Goal: Task Accomplishment & Management: Manage account settings

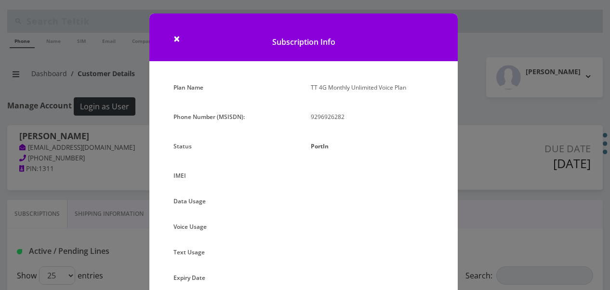
select select "468"
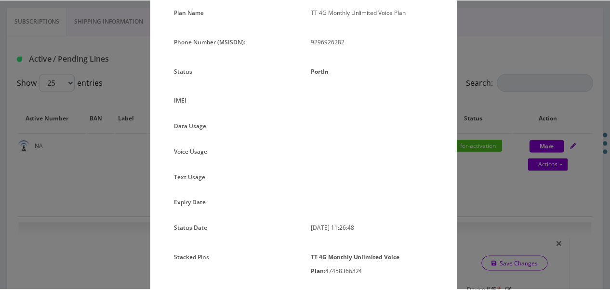
scroll to position [61, 0]
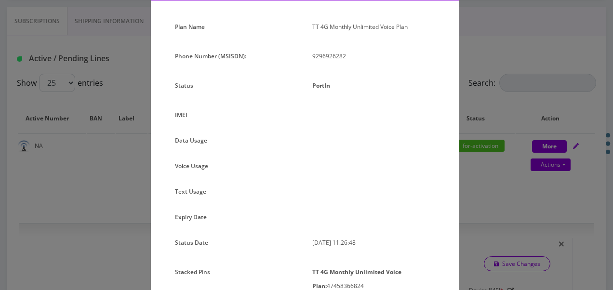
click at [499, 121] on div "× Subscription Info Plan Name TT 4G Monthly Unlimited Voice Plan Phone Number (…" at bounding box center [306, 145] width 613 height 290
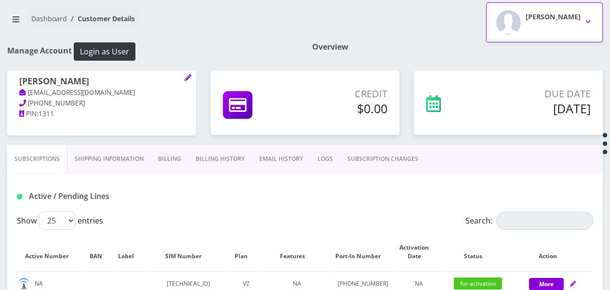
scroll to position [48, 0]
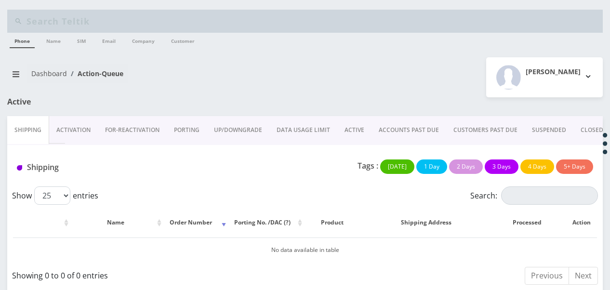
click at [414, 131] on link "ACCOUNTS PAST DUE" at bounding box center [409, 130] width 75 height 28
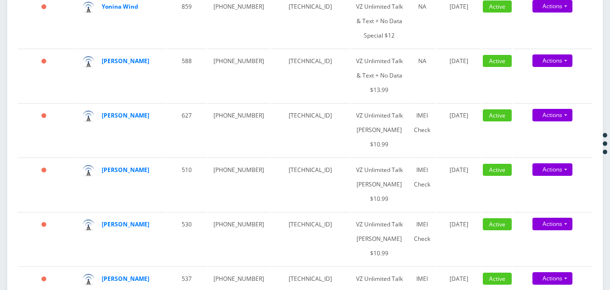
scroll to position [723, 0]
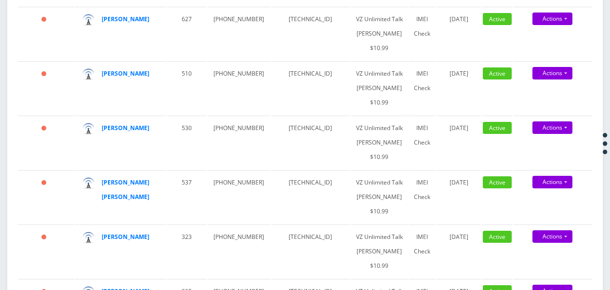
drag, startPoint x: 115, startPoint y: 90, endPoint x: 115, endPoint y: 85, distance: 5.3
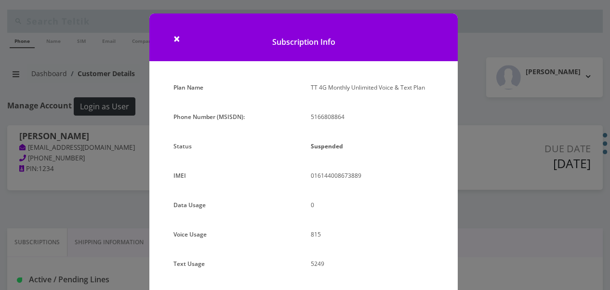
select select "365"
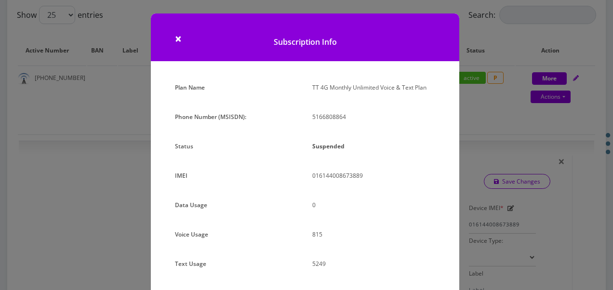
scroll to position [96, 0]
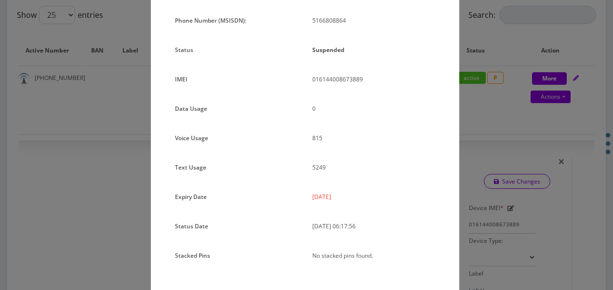
click at [497, 170] on div "× Subscription Info Plan Name TT 4G Monthly Unlimited Voice & Text Plan Phone N…" at bounding box center [306, 145] width 613 height 290
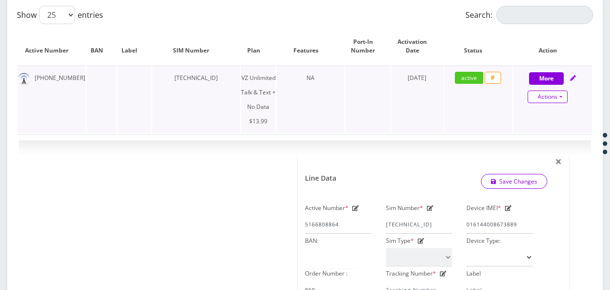
click at [560, 96] on link "Actions" at bounding box center [548, 97] width 40 height 13
drag, startPoint x: 546, startPoint y: 126, endPoint x: 520, endPoint y: 127, distance: 25.1
click at [546, 126] on link "Get Usage" at bounding box center [560, 129] width 79 height 14
select select "365"
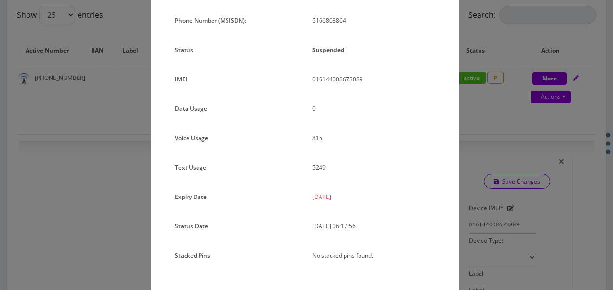
drag, startPoint x: 307, startPoint y: 196, endPoint x: 340, endPoint y: 199, distance: 32.9
click at [340, 199] on div "2025-08-21" at bounding box center [373, 201] width 137 height 22
copy p "2025-08-21"
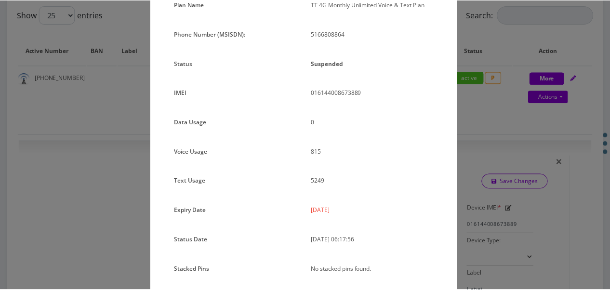
scroll to position [118, 0]
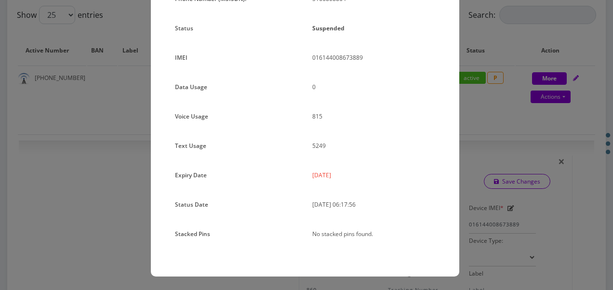
click at [521, 197] on div "× Subscription Info Plan Name TT 4G Monthly Unlimited Voice & Text Plan Phone N…" at bounding box center [306, 145] width 613 height 290
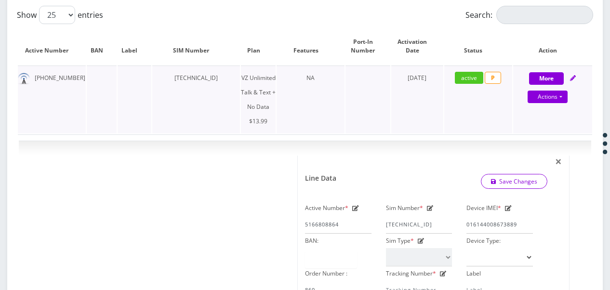
drag, startPoint x: 162, startPoint y: 80, endPoint x: 238, endPoint y: 88, distance: 75.6
click at [238, 88] on td "89148000011677008151" at bounding box center [196, 100] width 88 height 68
drag, startPoint x: 238, startPoint y: 88, endPoint x: 185, endPoint y: 80, distance: 53.2
copy td "89148000011677008151"
drag, startPoint x: 34, startPoint y: 79, endPoint x: 71, endPoint y: 78, distance: 37.1
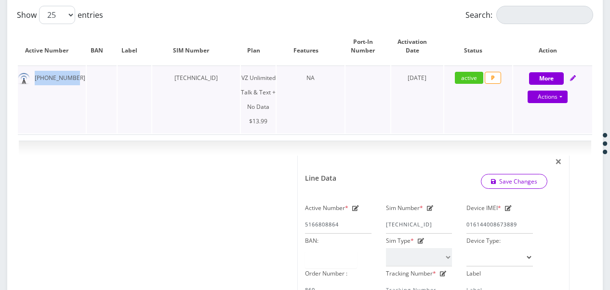
click at [71, 78] on td "516-680-8864" at bounding box center [52, 100] width 68 height 68
copy td "516-680-8864"
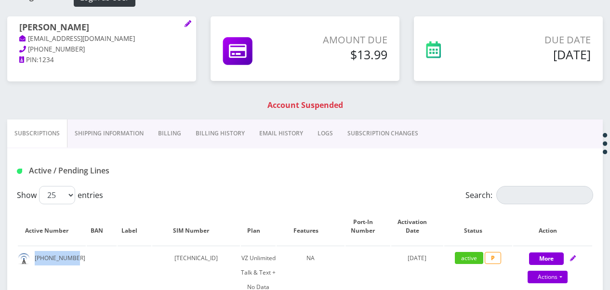
scroll to position [96, 0]
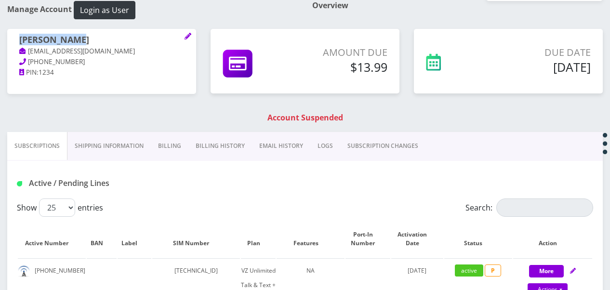
drag, startPoint x: 20, startPoint y: 35, endPoint x: 81, endPoint y: 38, distance: 61.3
click at [81, 38] on h1 "Dovid Soclof" at bounding box center [101, 41] width 165 height 12
drag, startPoint x: 81, startPoint y: 38, endPoint x: 48, endPoint y: 33, distance: 33.1
copy h1 "Dovid Soclof"
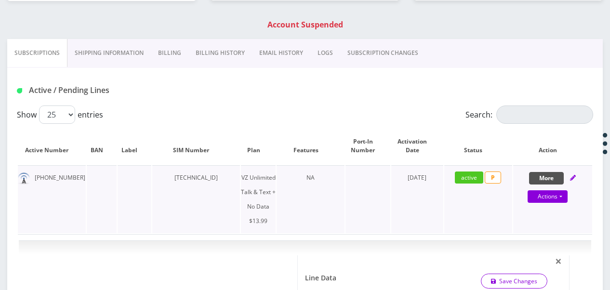
scroll to position [145, 0]
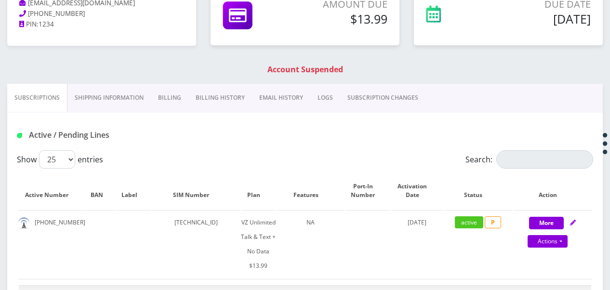
drag, startPoint x: 169, startPoint y: 99, endPoint x: 167, endPoint y: 105, distance: 6.1
click at [168, 99] on link "Billing" at bounding box center [170, 98] width 38 height 28
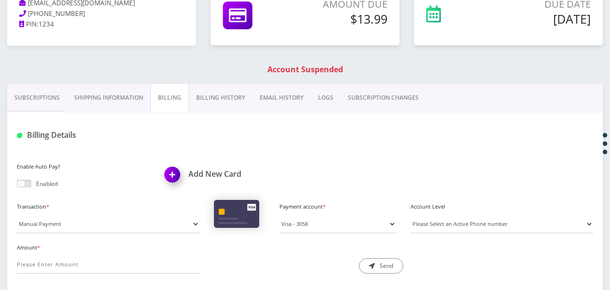
click at [37, 99] on link "Subscriptions" at bounding box center [37, 98] width 60 height 28
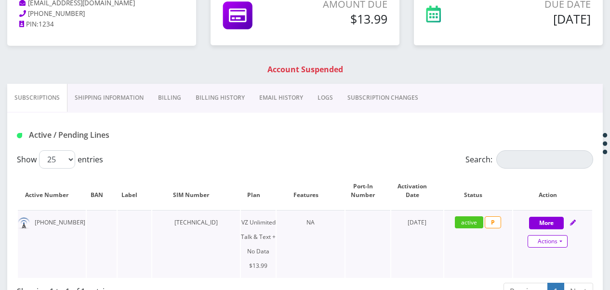
click at [561, 240] on link "Actions" at bounding box center [548, 241] width 40 height 13
select select "365"
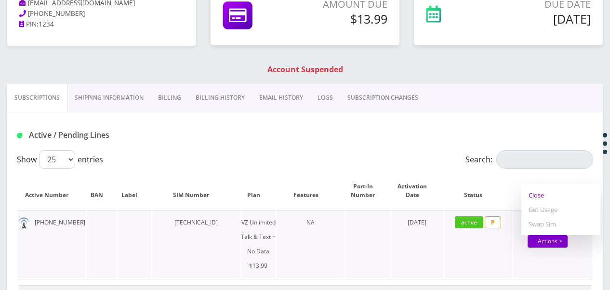
click at [545, 195] on link "Close" at bounding box center [560, 195] width 79 height 14
type input "08/26/2025"
select select "365"
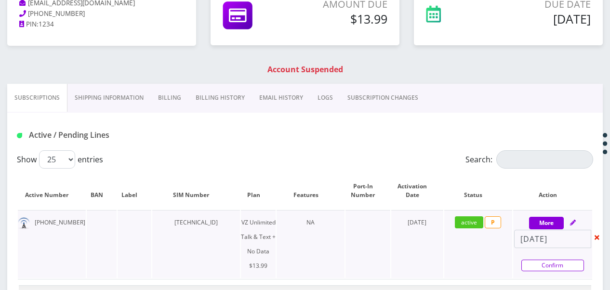
click at [568, 267] on link "Confirm" at bounding box center [552, 266] width 63 height 12
select select "365"
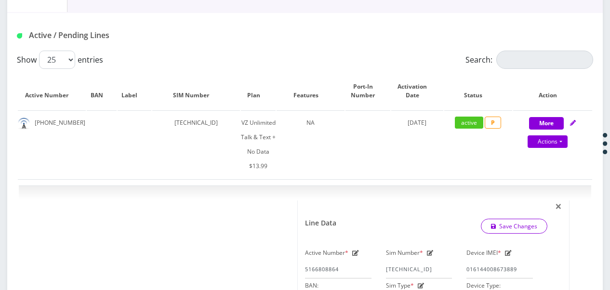
scroll to position [193, 0]
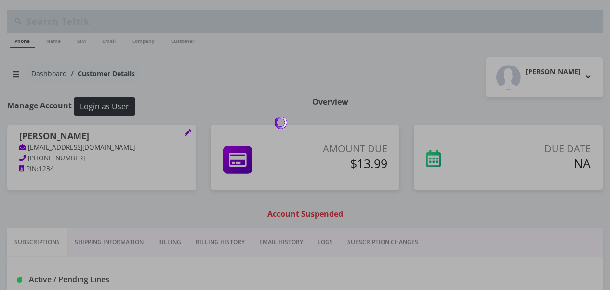
scroll to position [193, 0]
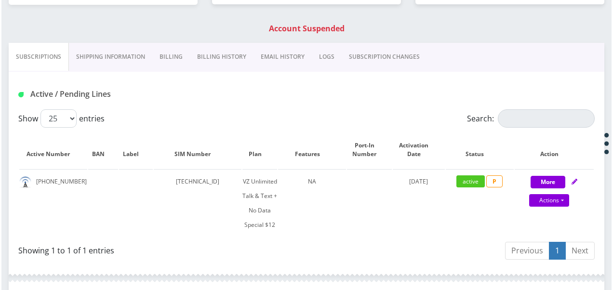
scroll to position [241, 0]
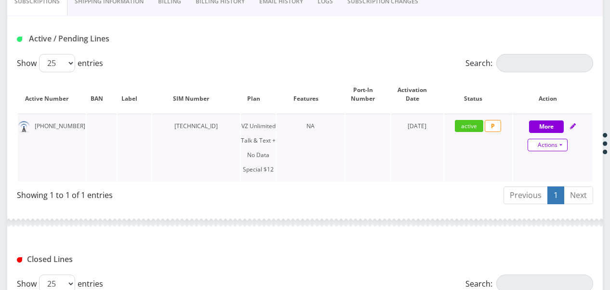
click at [563, 147] on link "Actions" at bounding box center [548, 145] width 40 height 13
select select "501"
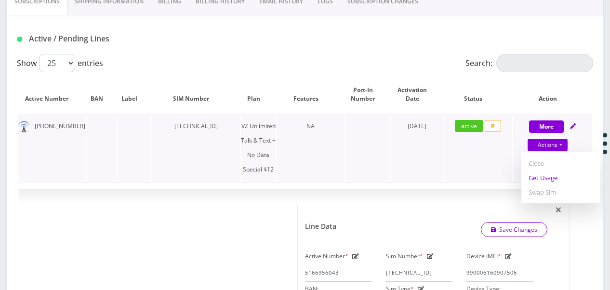
click at [551, 179] on link "Get Usage" at bounding box center [560, 178] width 79 height 14
select select "501"
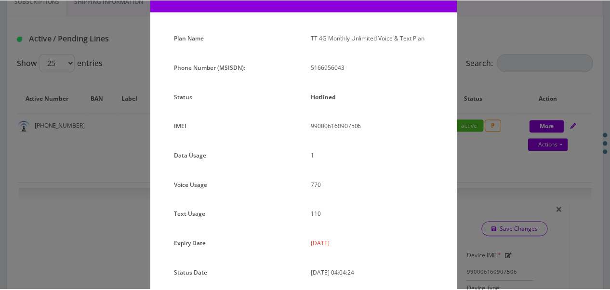
scroll to position [96, 0]
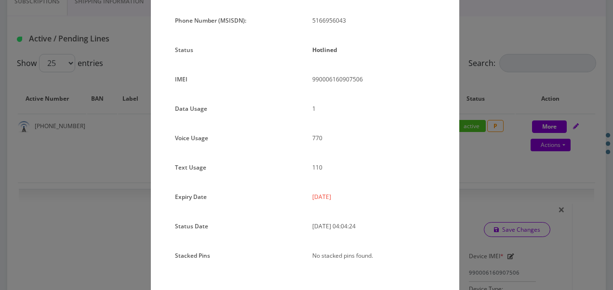
drag, startPoint x: 310, startPoint y: 193, endPoint x: 355, endPoint y: 193, distance: 45.3
click at [355, 193] on div "2025-08-21" at bounding box center [373, 201] width 137 height 22
drag, startPoint x: 355, startPoint y: 193, endPoint x: 340, endPoint y: 199, distance: 16.0
copy p "2025-08-21"
click at [382, 110] on p "1" at bounding box center [373, 109] width 123 height 14
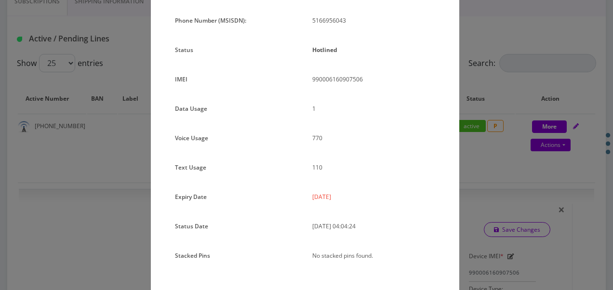
click at [525, 96] on div "× Subscription Info Plan Name TT 4G Monthly Unlimited Voice & Text Plan Phone N…" at bounding box center [306, 145] width 613 height 290
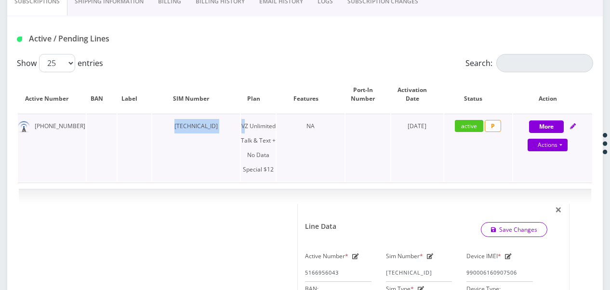
drag, startPoint x: 203, startPoint y: 130, endPoint x: 243, endPoint y: 132, distance: 39.6
click at [243, 132] on tr "516-695-6043 89148000010413032244 VZ Unlimited Talk & Text + No Data Special $1…" at bounding box center [305, 148] width 574 height 68
drag, startPoint x: 243, startPoint y: 132, endPoint x: 226, endPoint y: 132, distance: 16.4
click at [226, 132] on td "89148000010413032244" at bounding box center [196, 148] width 88 height 68
drag, startPoint x: 226, startPoint y: 126, endPoint x: 155, endPoint y: 119, distance: 72.2
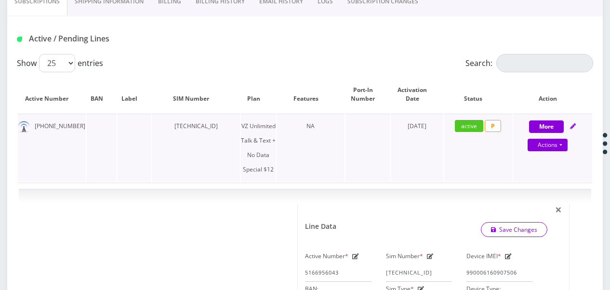
click at [155, 119] on td "89148000010413032244" at bounding box center [196, 148] width 88 height 68
drag, startPoint x: 155, startPoint y: 119, endPoint x: 166, endPoint y: 127, distance: 14.2
click at [166, 127] on td "89148000010413032244" at bounding box center [196, 148] width 88 height 68
click at [165, 128] on td "89148000010413032244" at bounding box center [196, 148] width 88 height 68
drag, startPoint x: 165, startPoint y: 128, endPoint x: 240, endPoint y: 131, distance: 74.8
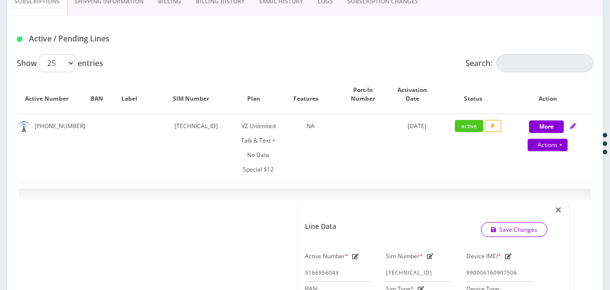
drag, startPoint x: 240, startPoint y: 131, endPoint x: 225, endPoint y: 131, distance: 14.9
click at [225, 131] on td "89148000010413032244" at bounding box center [196, 148] width 88 height 68
click at [230, 126] on td "89148000010413032244" at bounding box center [196, 148] width 88 height 68
drag, startPoint x: 230, startPoint y: 126, endPoint x: 172, endPoint y: 126, distance: 58.8
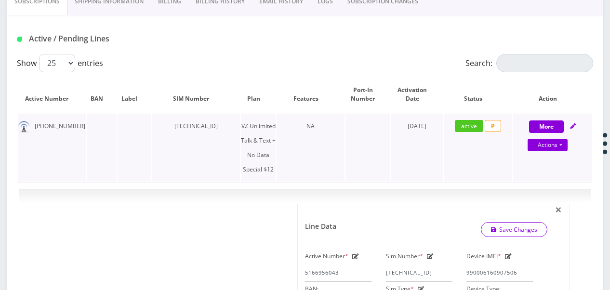
click at [172, 126] on td "89148000010413032244" at bounding box center [196, 148] width 88 height 68
copy td "89148000010413032244"
drag, startPoint x: 33, startPoint y: 126, endPoint x: 89, endPoint y: 121, distance: 55.6
click at [89, 121] on tr "516-695-6043 89148000010413032244 VZ Unlimited Talk & Text + No Data Special $1…" at bounding box center [305, 148] width 574 height 68
drag, startPoint x: 89, startPoint y: 121, endPoint x: 54, endPoint y: 128, distance: 35.3
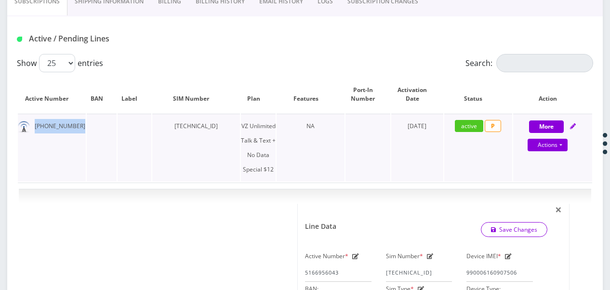
copy td "516-695-6043"
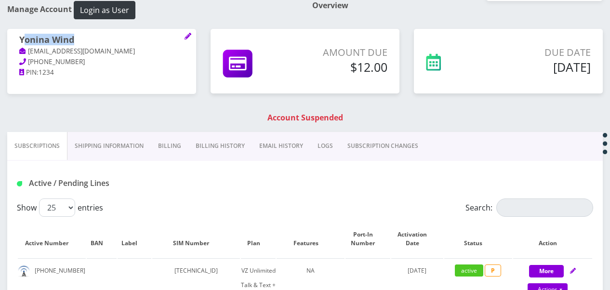
drag, startPoint x: 22, startPoint y: 39, endPoint x: 72, endPoint y: 33, distance: 50.4
click at [72, 33] on div "Yonina Wind tlieberman613+877777@gmail.com 516-554-3818 PIN: 1234" at bounding box center [101, 56] width 189 height 55
drag, startPoint x: 72, startPoint y: 33, endPoint x: 77, endPoint y: 38, distance: 7.2
click at [77, 38] on h1 "Yonina Wind" at bounding box center [101, 41] width 165 height 12
click at [75, 38] on h1 "Yonina Wind" at bounding box center [101, 41] width 165 height 12
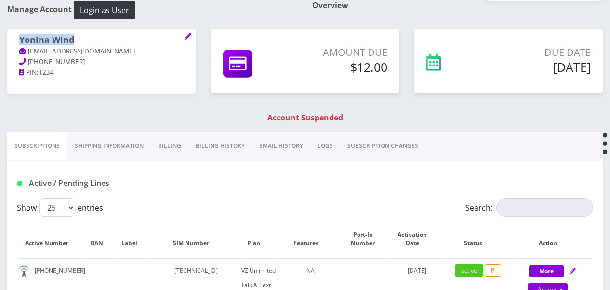
drag, startPoint x: 75, startPoint y: 38, endPoint x: 29, endPoint y: 39, distance: 45.8
click at [29, 39] on h1 "Yonina Wind" at bounding box center [101, 41] width 165 height 12
copy h1 "Yonina Wind"
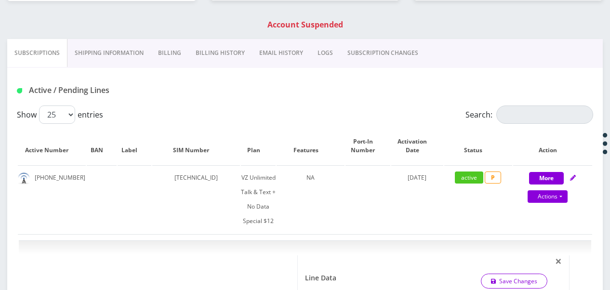
scroll to position [193, 0]
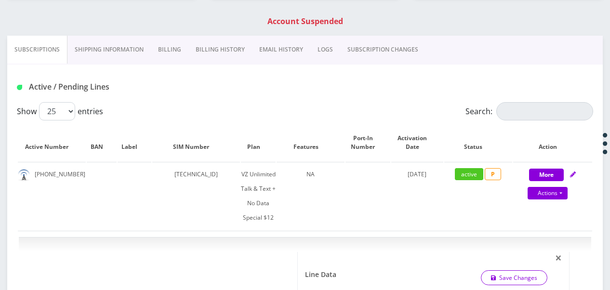
click at [167, 52] on link "Billing" at bounding box center [170, 50] width 38 height 28
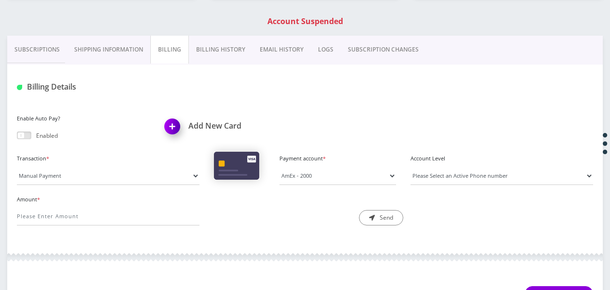
click at [56, 53] on link "Subscriptions" at bounding box center [37, 50] width 60 height 28
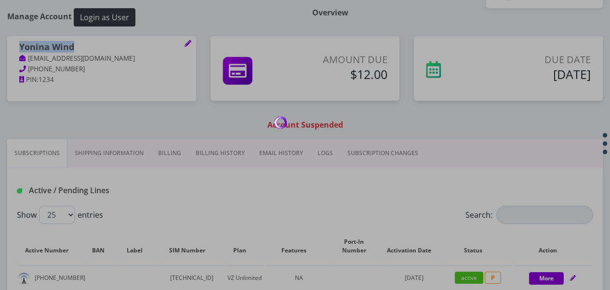
scroll to position [145, 0]
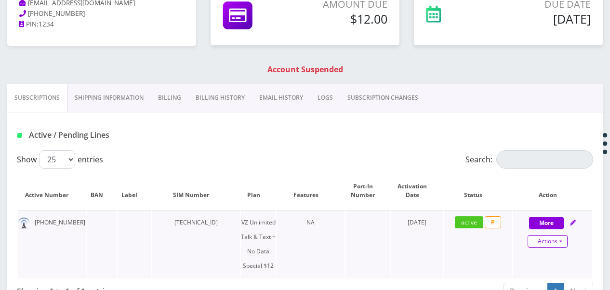
click at [567, 241] on link "Actions" at bounding box center [548, 241] width 40 height 13
select select "501"
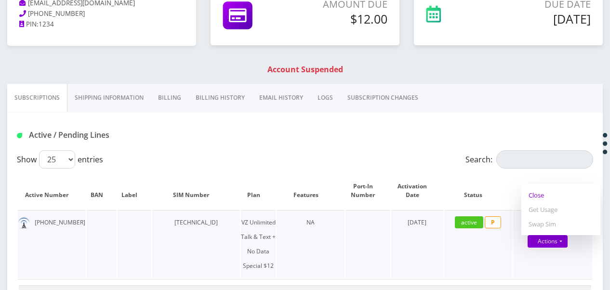
click at [536, 192] on link "Close" at bounding box center [560, 195] width 79 height 14
type input "08/26/2025"
select select "501"
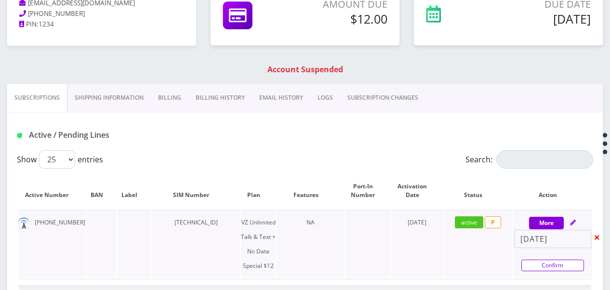
click at [560, 270] on link "Confirm" at bounding box center [552, 266] width 63 height 12
select select "501"
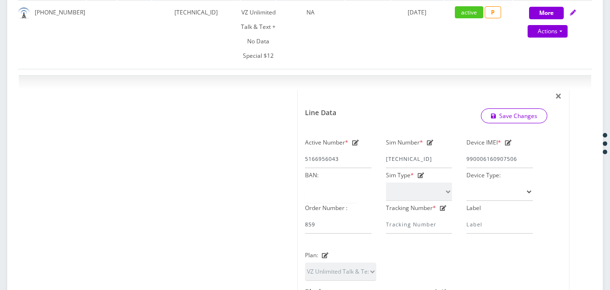
scroll to position [289, 0]
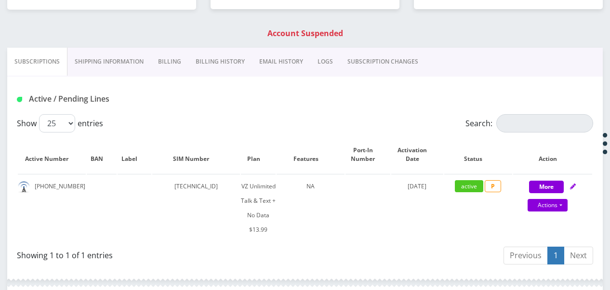
scroll to position [211, 0]
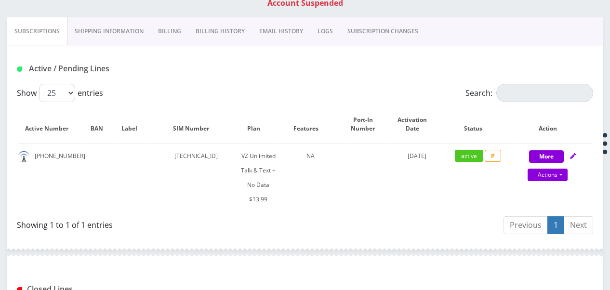
drag, startPoint x: 609, startPoint y: 96, endPoint x: 612, endPoint y: 81, distance: 15.8
click at [527, 61] on div "Active / Pending Lines" at bounding box center [305, 69] width 591 height 16
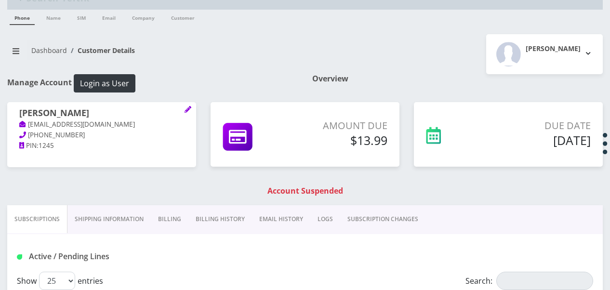
scroll to position [8, 0]
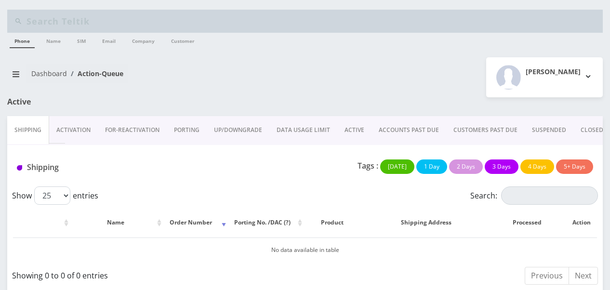
click at [354, 135] on link "ACTIVE" at bounding box center [354, 130] width 34 height 28
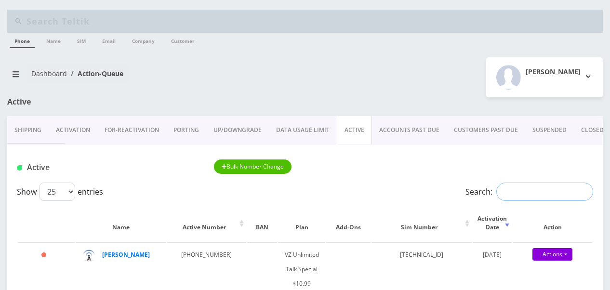
click at [548, 190] on input "Search:" at bounding box center [544, 192] width 97 height 18
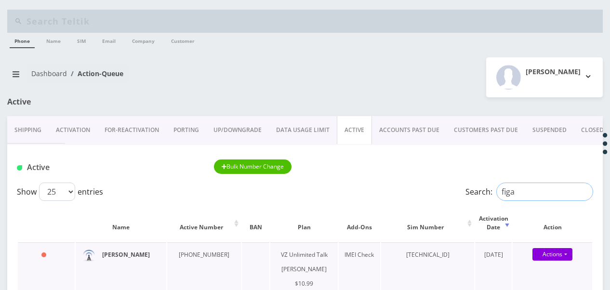
type input "figa"
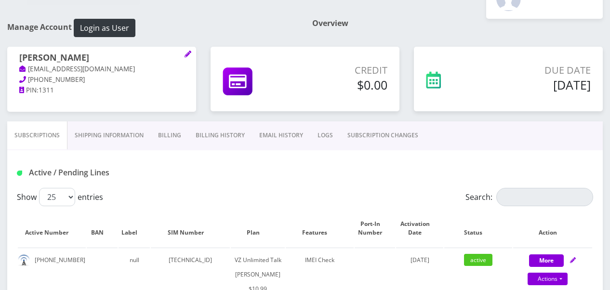
scroll to position [145, 0]
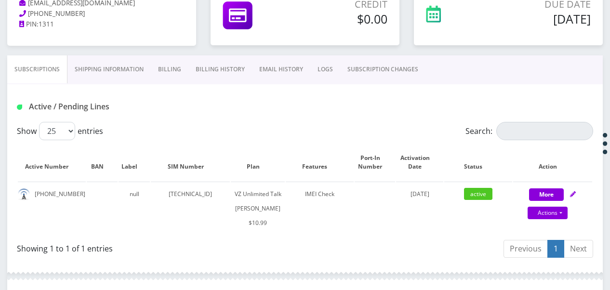
click at [161, 73] on link "Billing" at bounding box center [170, 69] width 38 height 28
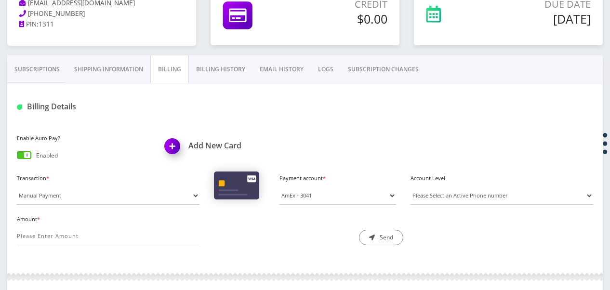
click at [211, 80] on link "Billing History" at bounding box center [221, 69] width 64 height 28
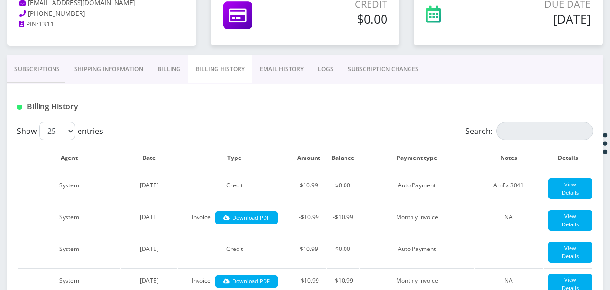
click at [185, 64] on link "Billing" at bounding box center [169, 69] width 38 height 28
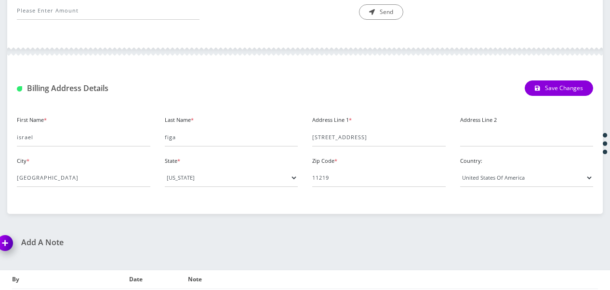
scroll to position [386, 0]
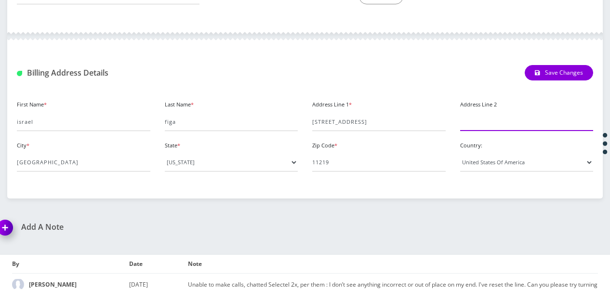
click at [482, 122] on input "Address Line 2" at bounding box center [526, 122] width 133 height 18
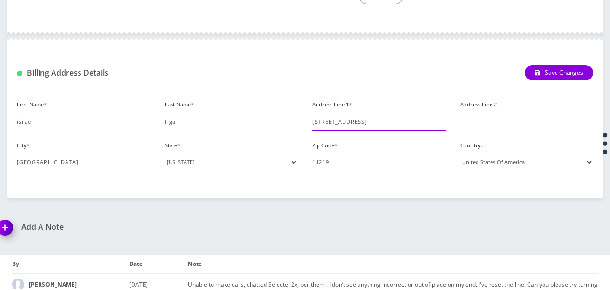
click at [426, 117] on input "1529 42nd st" at bounding box center [378, 122] width 133 height 18
type input "1529 42nd st apt#3G"
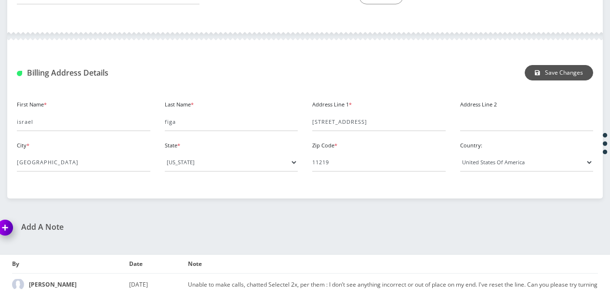
click at [535, 69] on button "Save Changes" at bounding box center [559, 72] width 68 height 15
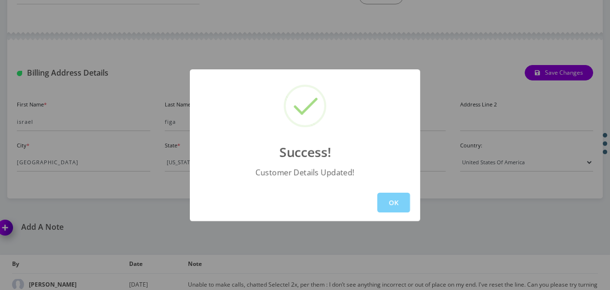
click at [396, 213] on div "OK" at bounding box center [305, 202] width 230 height 37
click at [397, 204] on button "OK" at bounding box center [393, 203] width 33 height 20
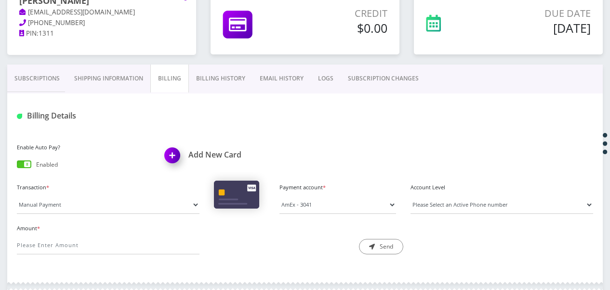
scroll to position [96, 0]
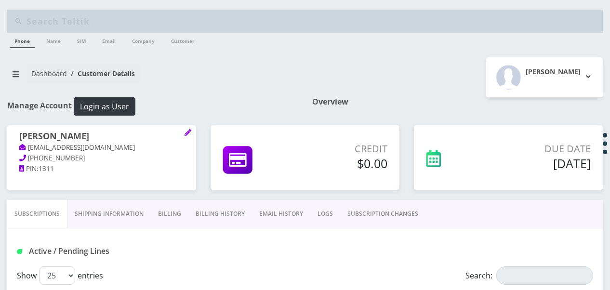
select select "468"
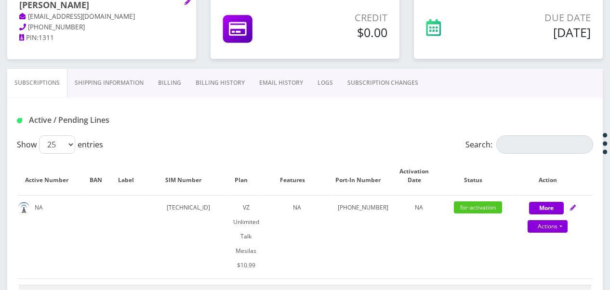
scroll to position [96, 0]
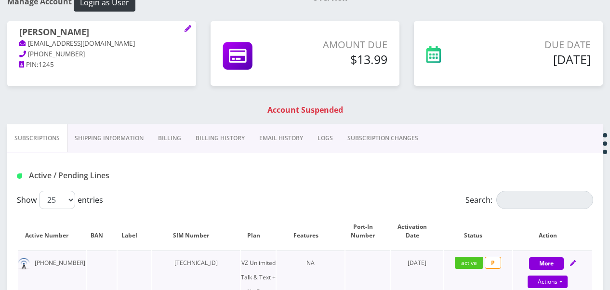
scroll to position [152, 0]
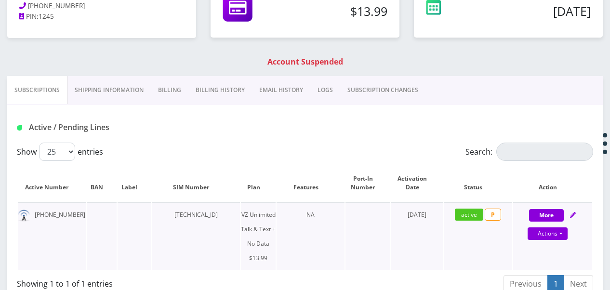
click at [567, 240] on div "Actions Suspend Close Get Usage Swap Sim" at bounding box center [547, 234] width 79 height 14
select select "365"
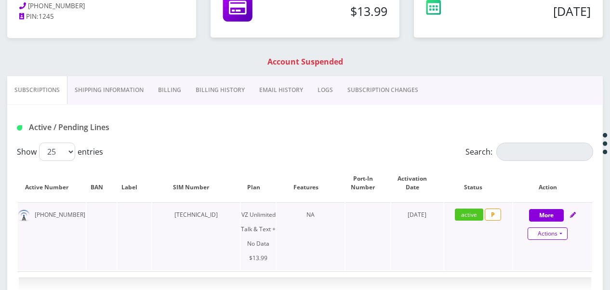
click at [565, 235] on link "Actions" at bounding box center [548, 233] width 40 height 13
select select "365"
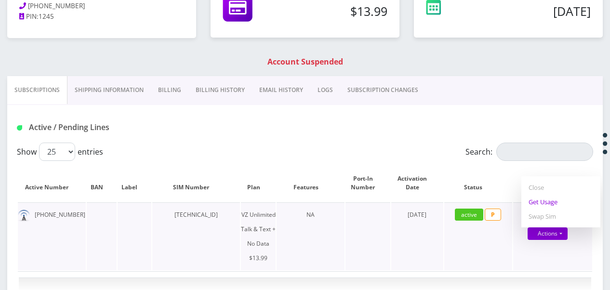
click at [542, 205] on link "Get Usage" at bounding box center [560, 202] width 79 height 14
select select "365"
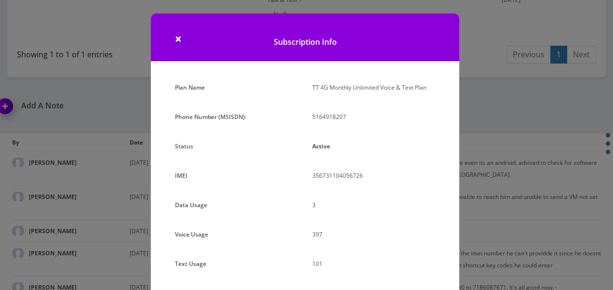
scroll to position [96, 0]
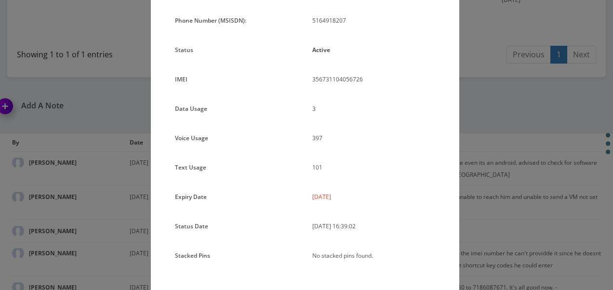
click at [496, 163] on div "× Subscription Info Plan Name TT 4G Monthly Unlimited Voice & Text Plan Phone N…" at bounding box center [306, 145] width 613 height 290
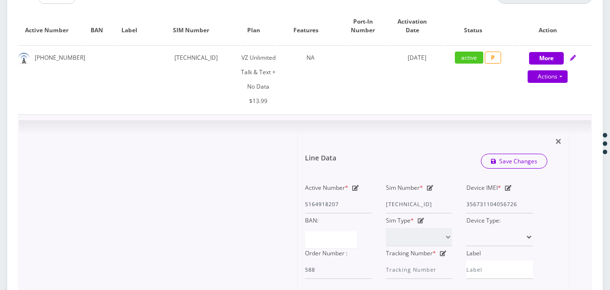
scroll to position [200, 0]
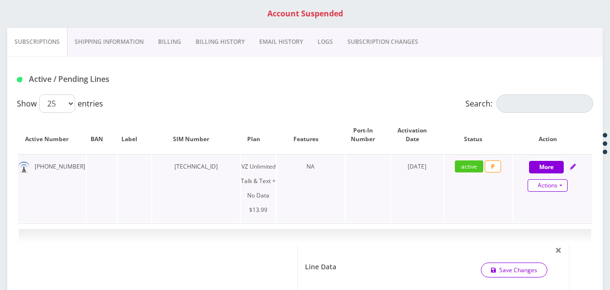
click at [565, 183] on link "Actions" at bounding box center [548, 185] width 40 height 13
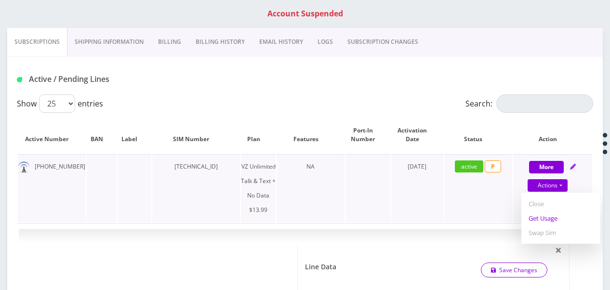
click at [550, 215] on link "Get Usage" at bounding box center [560, 218] width 79 height 14
select select "365"
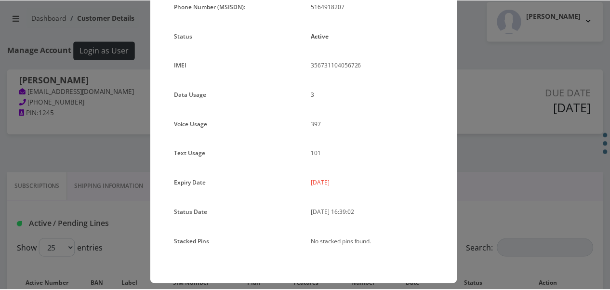
scroll to position [118, 0]
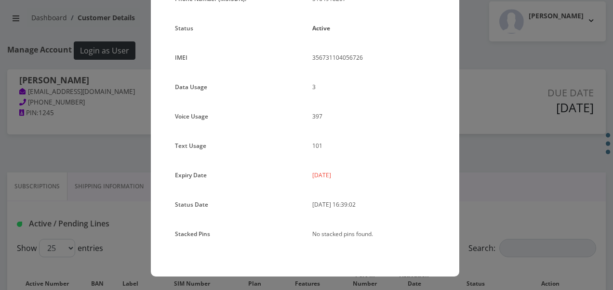
click at [467, 169] on div "× Subscription Info Plan Name TT 4G Monthly Unlimited Voice & Text Plan Phone N…" at bounding box center [306, 145] width 613 height 290
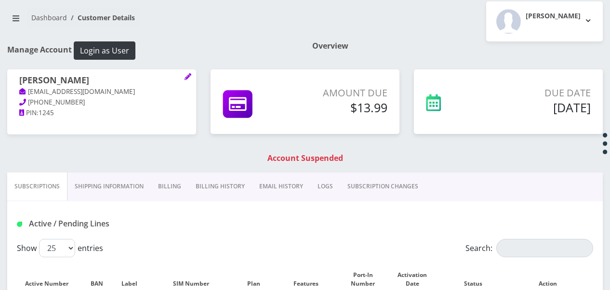
click at [181, 189] on link "Billing" at bounding box center [170, 187] width 38 height 28
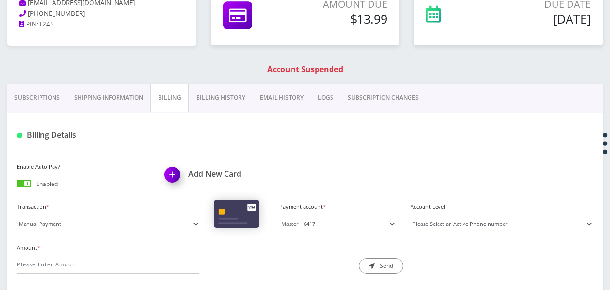
scroll to position [200, 0]
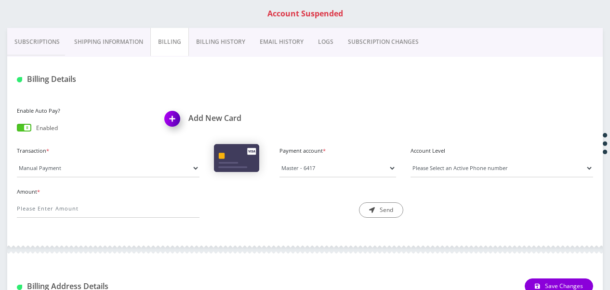
click at [226, 64] on div "Billing Details" at bounding box center [305, 76] width 596 height 38
click at [226, 54] on link "Billing History" at bounding box center [221, 42] width 64 height 28
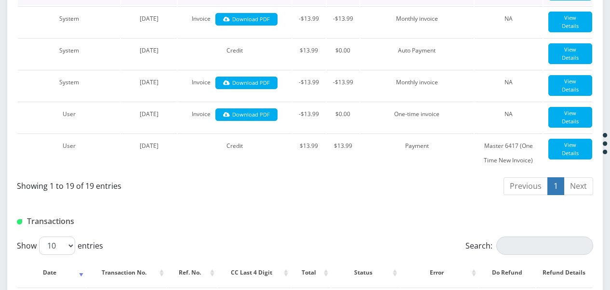
scroll to position [779, 0]
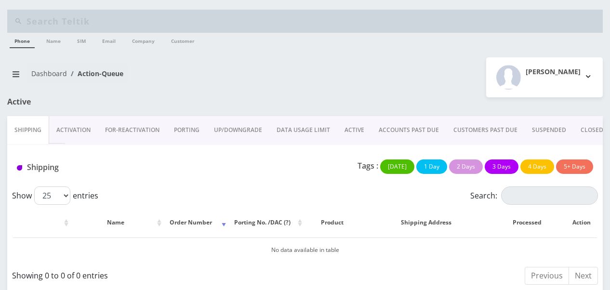
drag, startPoint x: 354, startPoint y: 126, endPoint x: 385, endPoint y: 136, distance: 32.3
click at [354, 126] on link "ACTIVE" at bounding box center [354, 130] width 34 height 28
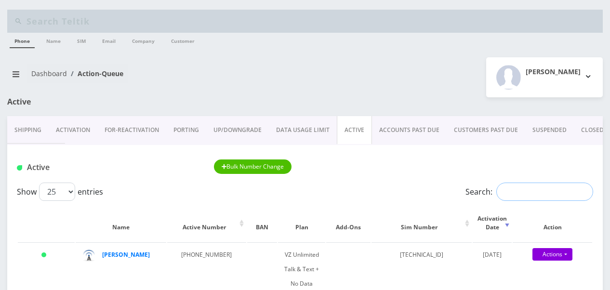
click at [503, 188] on input "Search:" at bounding box center [544, 192] width 97 height 18
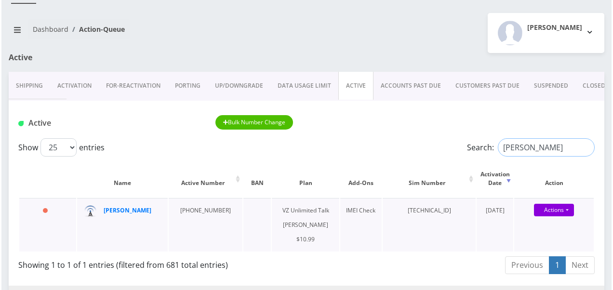
scroll to position [96, 0]
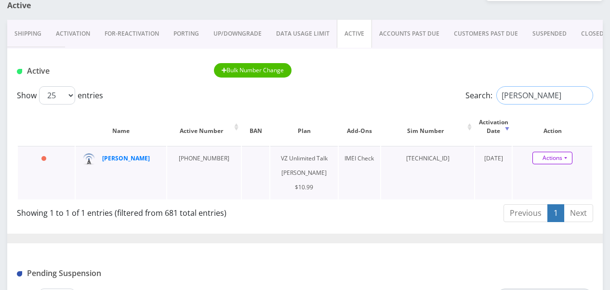
type input "[PERSON_NAME]"
click at [569, 160] on link "Actions" at bounding box center [552, 158] width 40 height 13
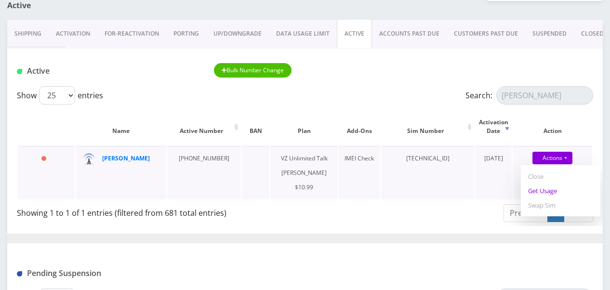
click at [556, 193] on link "Get Usage" at bounding box center [561, 191] width 80 height 14
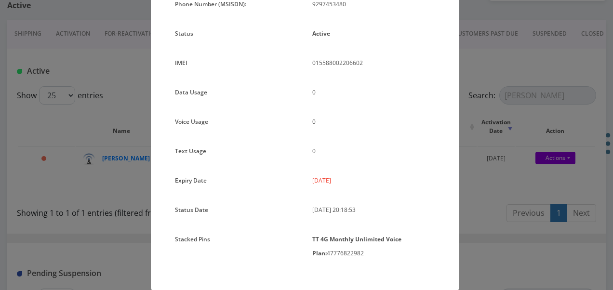
scroll to position [128, 0]
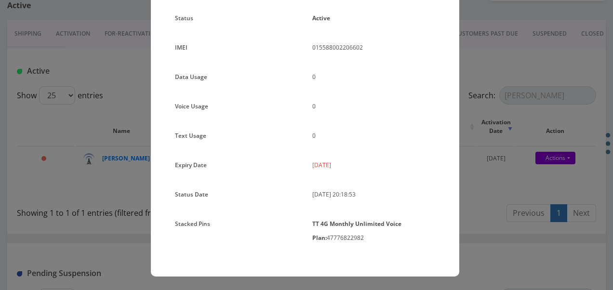
click at [502, 198] on div "× Subscription Info Plan Name TT 4G Monthly Unlimited Voice Plan Phone Number (…" at bounding box center [306, 145] width 613 height 290
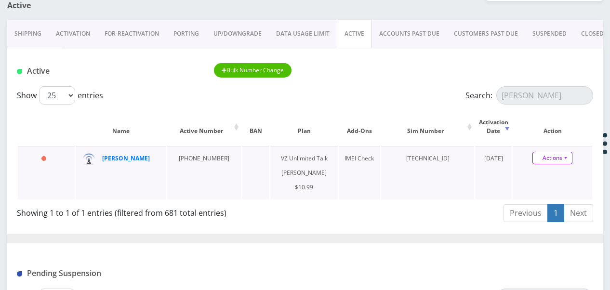
click at [569, 158] on link "Actions" at bounding box center [552, 158] width 40 height 13
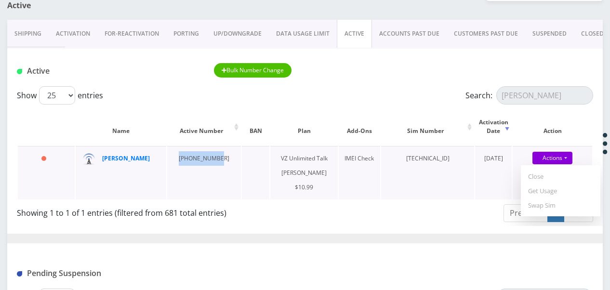
drag, startPoint x: 172, startPoint y: 160, endPoint x: 212, endPoint y: 155, distance: 40.8
click at [212, 155] on td "[PHONE_NUMBER]" at bounding box center [204, 172] width 74 height 53
copy td "[PHONE_NUMBER]"
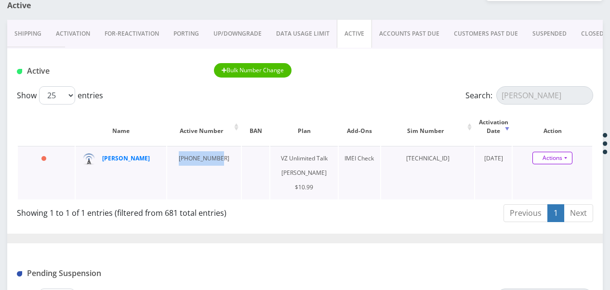
click at [566, 161] on link "Actions" at bounding box center [552, 158] width 40 height 13
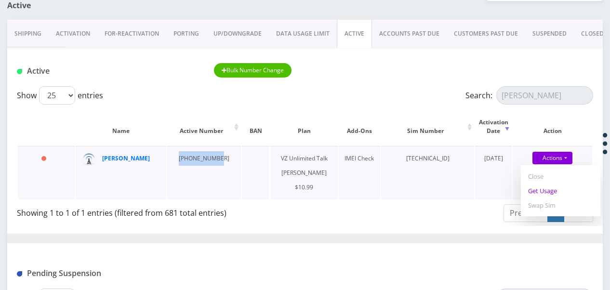
click at [556, 192] on link "Get Usage" at bounding box center [561, 191] width 80 height 14
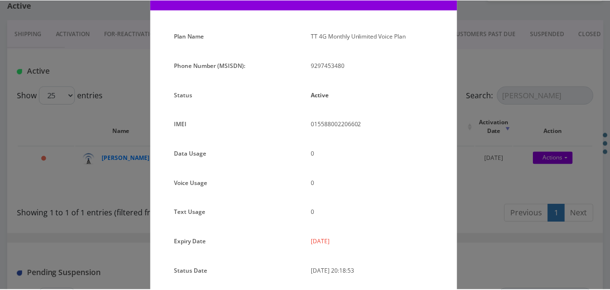
scroll to position [32, 0]
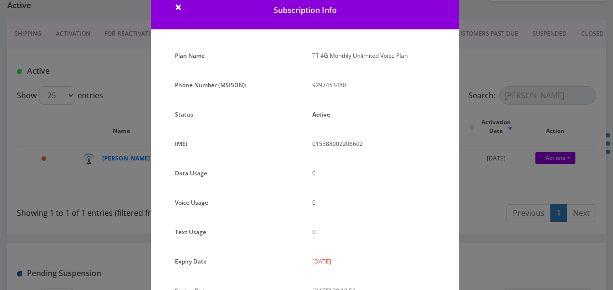
click at [464, 130] on div "× Subscription Info Plan Name TT 4G Monthly Unlimited Voice Plan Phone Number (…" at bounding box center [306, 145] width 613 height 290
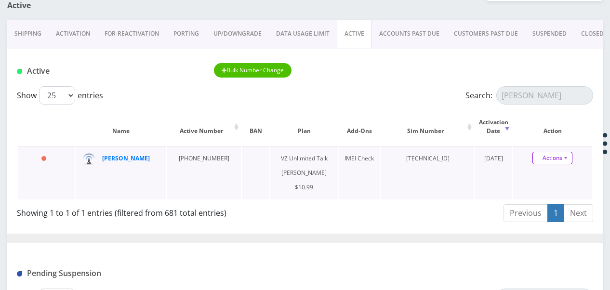
click at [569, 159] on link "Actions" at bounding box center [552, 158] width 40 height 13
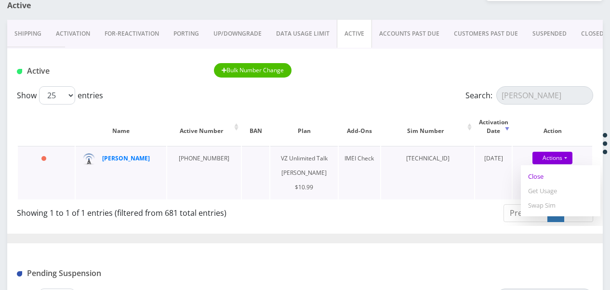
click at [546, 178] on link "Close" at bounding box center [561, 176] width 80 height 14
type input "08/26/2025"
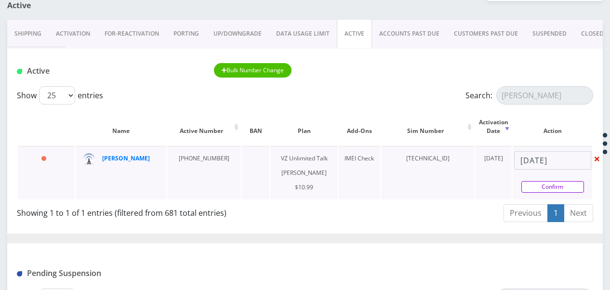
click at [552, 186] on link "Confirm" at bounding box center [552, 187] width 63 height 12
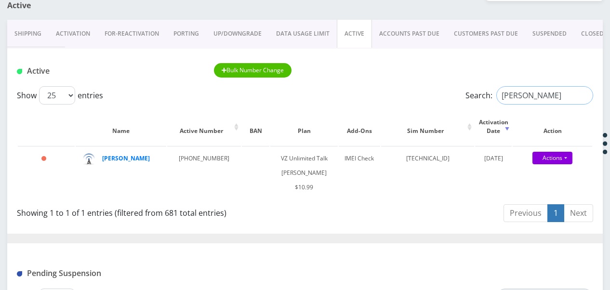
click at [584, 97] on input "toder" at bounding box center [544, 95] width 97 height 18
click at [346, 26] on link "ACTIVE" at bounding box center [354, 34] width 35 height 28
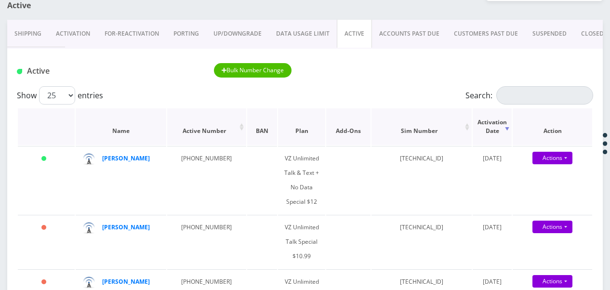
click at [536, 113] on th "Action" at bounding box center [553, 126] width 80 height 37
click at [525, 98] on input "Search:" at bounding box center [544, 95] width 97 height 18
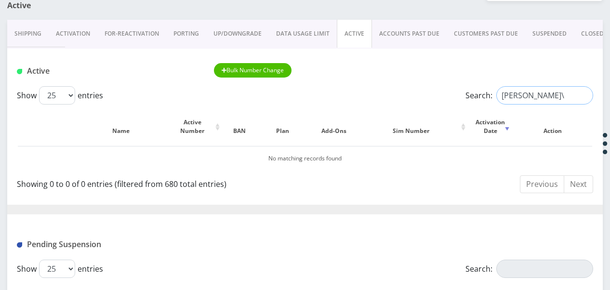
type input "toder"
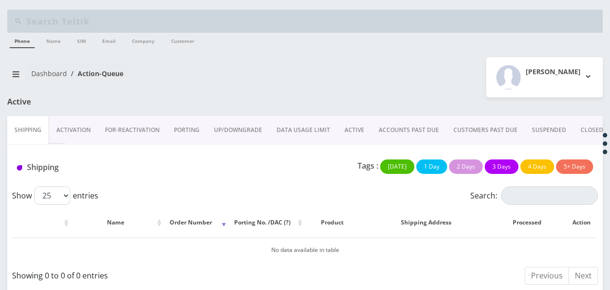
drag, startPoint x: 586, startPoint y: 129, endPoint x: 537, endPoint y: 80, distance: 69.5
click at [586, 129] on link "CLOSED" at bounding box center [591, 130] width 37 height 28
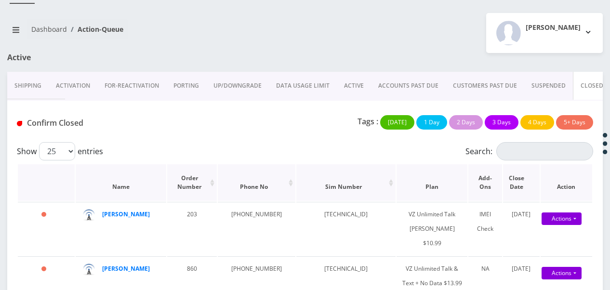
scroll to position [96, 0]
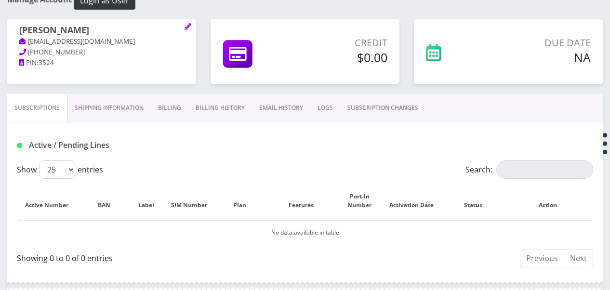
scroll to position [193, 0]
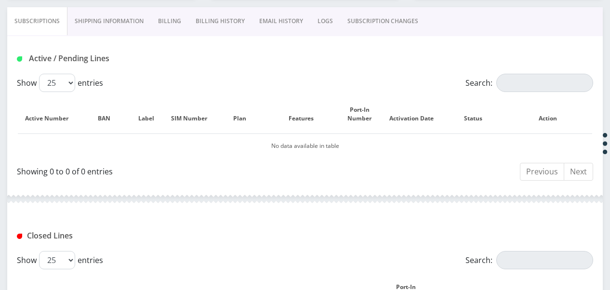
click at [173, 16] on link "Billing" at bounding box center [170, 21] width 38 height 28
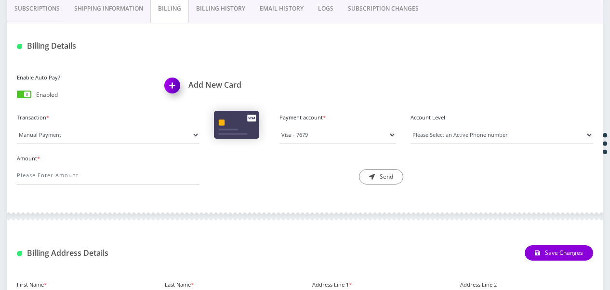
scroll to position [145, 0]
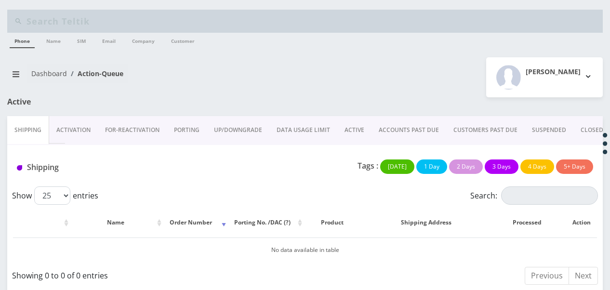
click at [362, 135] on link "ACTIVE" at bounding box center [354, 130] width 34 height 28
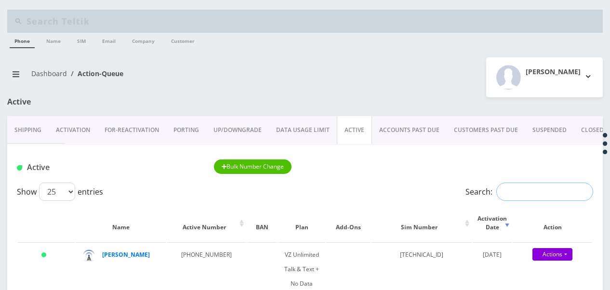
click at [525, 196] on input "Search:" at bounding box center [544, 192] width 97 height 18
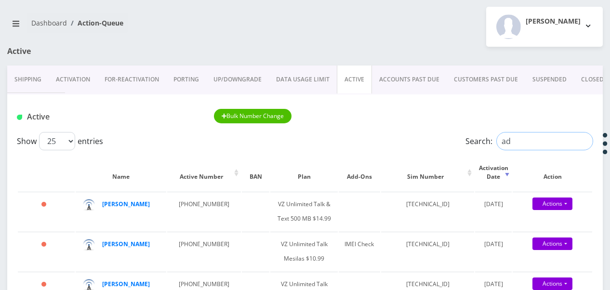
scroll to position [96, 0]
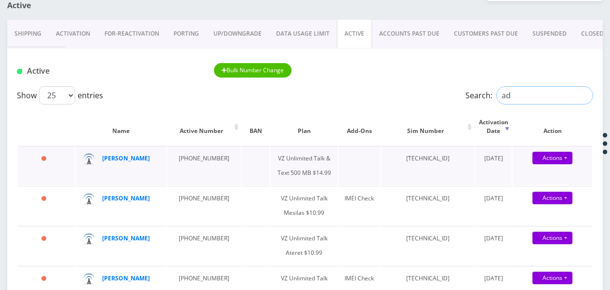
type input "a"
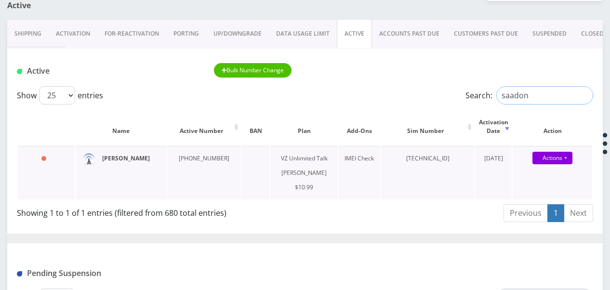
type input "saadon"
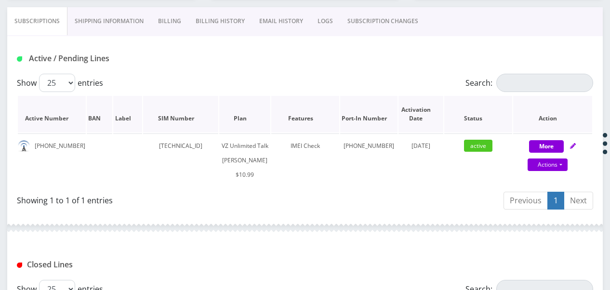
scroll to position [96, 0]
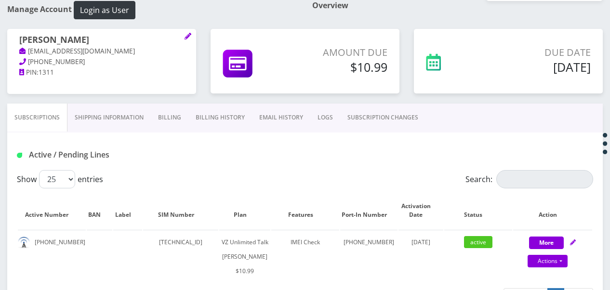
click at [162, 115] on link "Billing" at bounding box center [170, 118] width 38 height 28
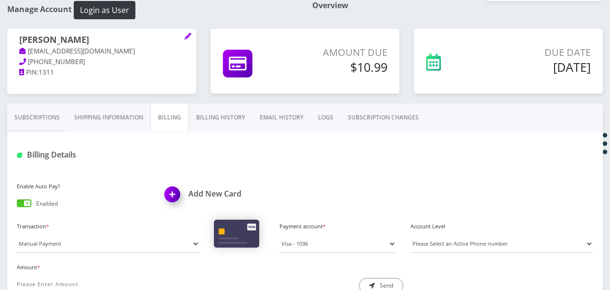
click at [57, 114] on link "Subscriptions" at bounding box center [37, 118] width 60 height 28
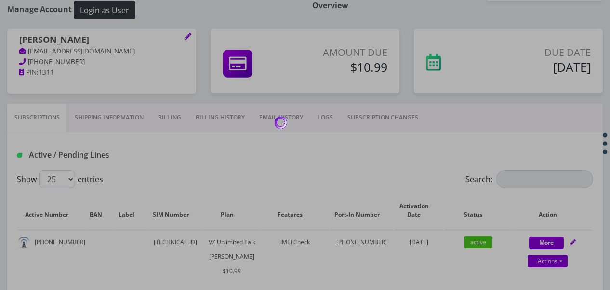
click at [57, 114] on div at bounding box center [305, 145] width 610 height 290
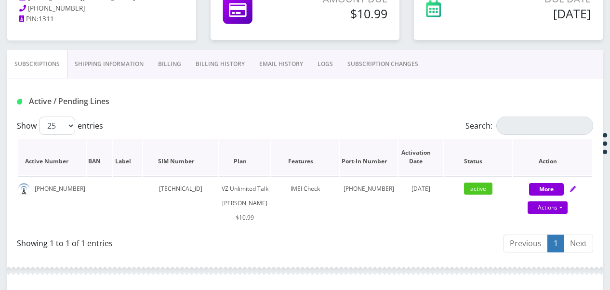
scroll to position [96, 0]
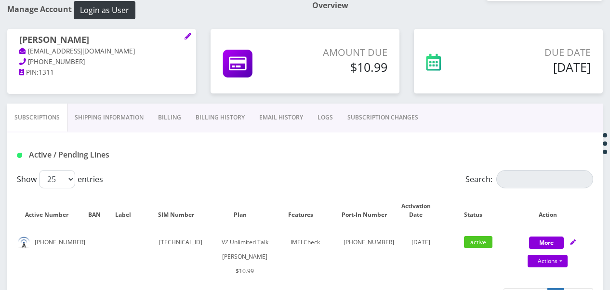
click at [104, 123] on link "Shipping Information" at bounding box center [108, 118] width 83 height 28
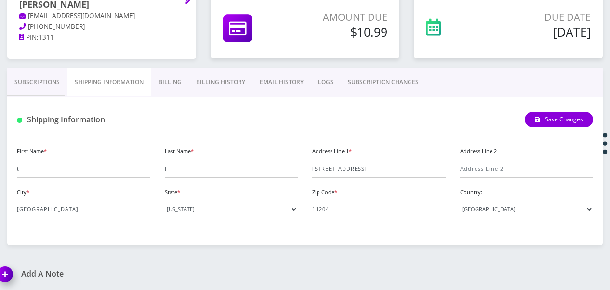
scroll to position [133, 0]
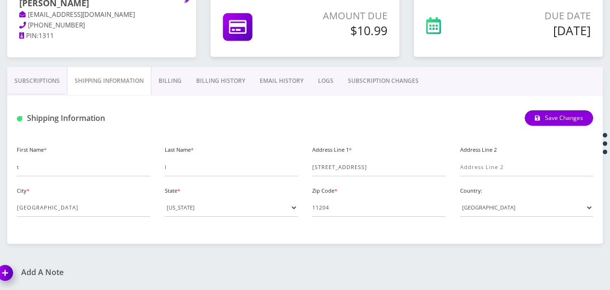
click at [16, 89] on link "Subscriptions" at bounding box center [37, 81] width 60 height 28
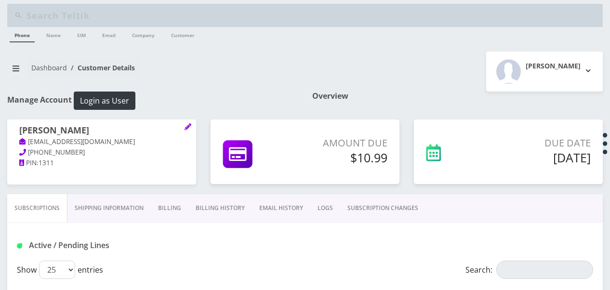
scroll to position [5, 0]
